Goal: Transaction & Acquisition: Obtain resource

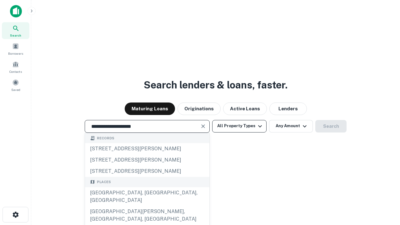
click at [147, 206] on div "Santa Monica, CA, USA" at bounding box center [147, 196] width 124 height 19
click at [239, 126] on button "All Property Types" at bounding box center [239, 126] width 54 height 12
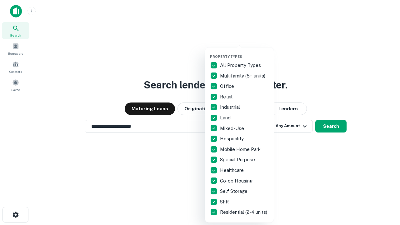
type input "**********"
click at [244, 52] on button "button" at bounding box center [244, 52] width 69 height 0
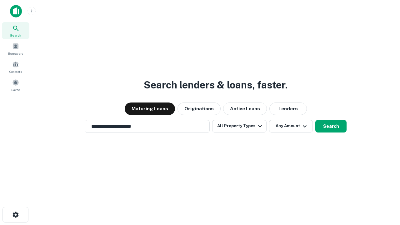
scroll to position [4, 75]
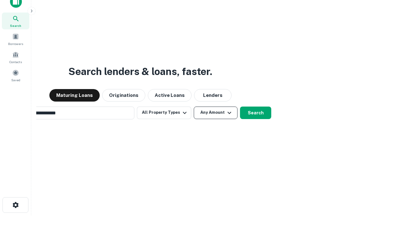
click at [194, 107] on button "Any Amount" at bounding box center [216, 113] width 44 height 12
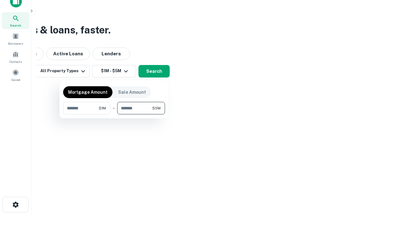
type input "*******"
click at [114, 114] on button "button" at bounding box center [114, 114] width 102 height 0
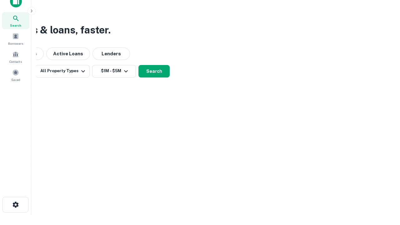
scroll to position [4, 115]
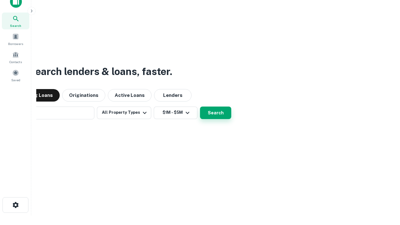
click at [200, 107] on button "Search" at bounding box center [215, 113] width 31 height 12
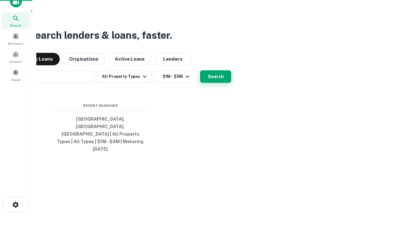
scroll to position [17, 177]
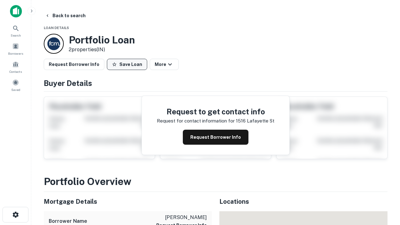
click at [127, 64] on button "Save Loan" at bounding box center [127, 64] width 40 height 11
